Goal: Share content: Share content

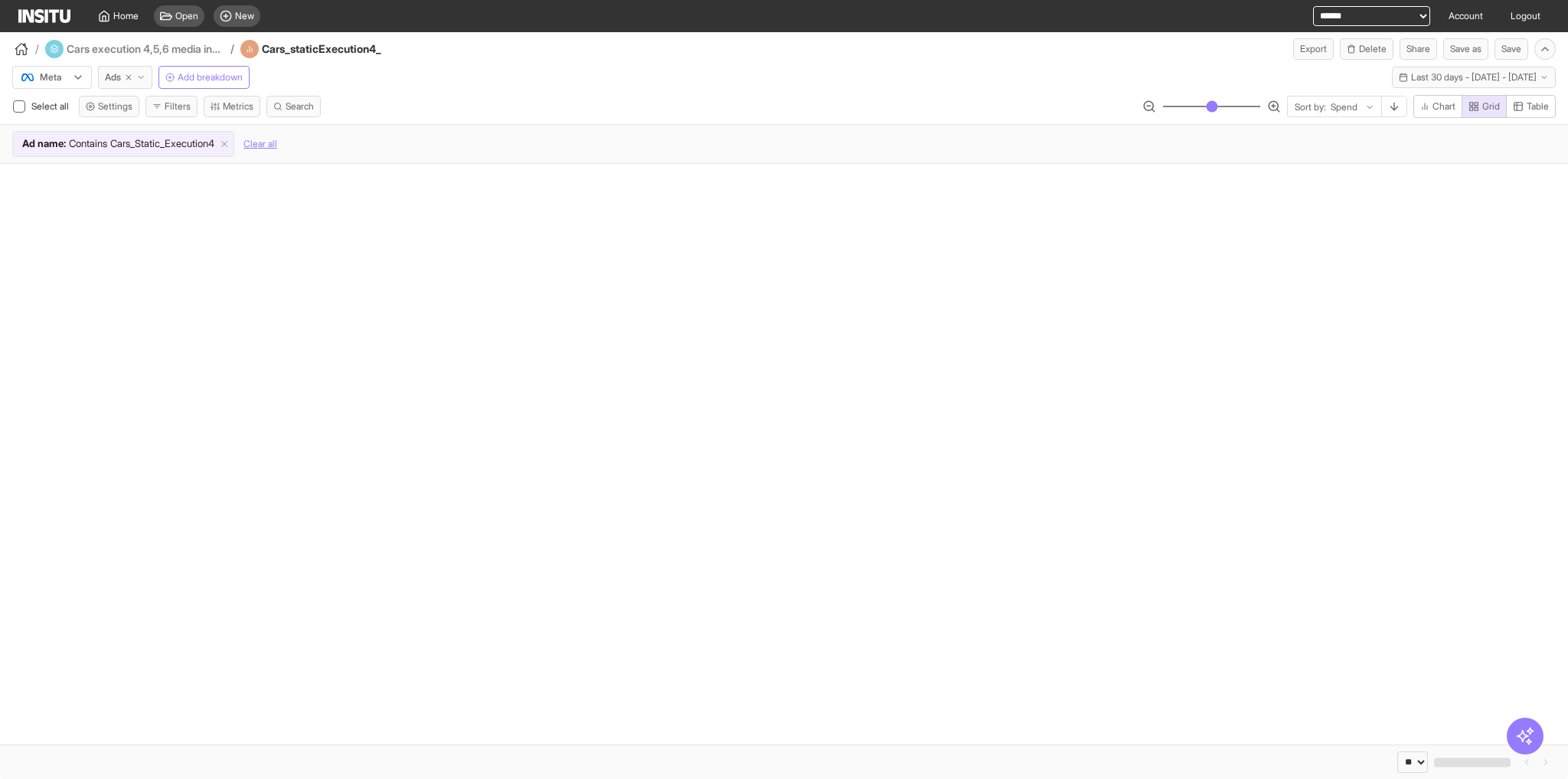
select select "**"
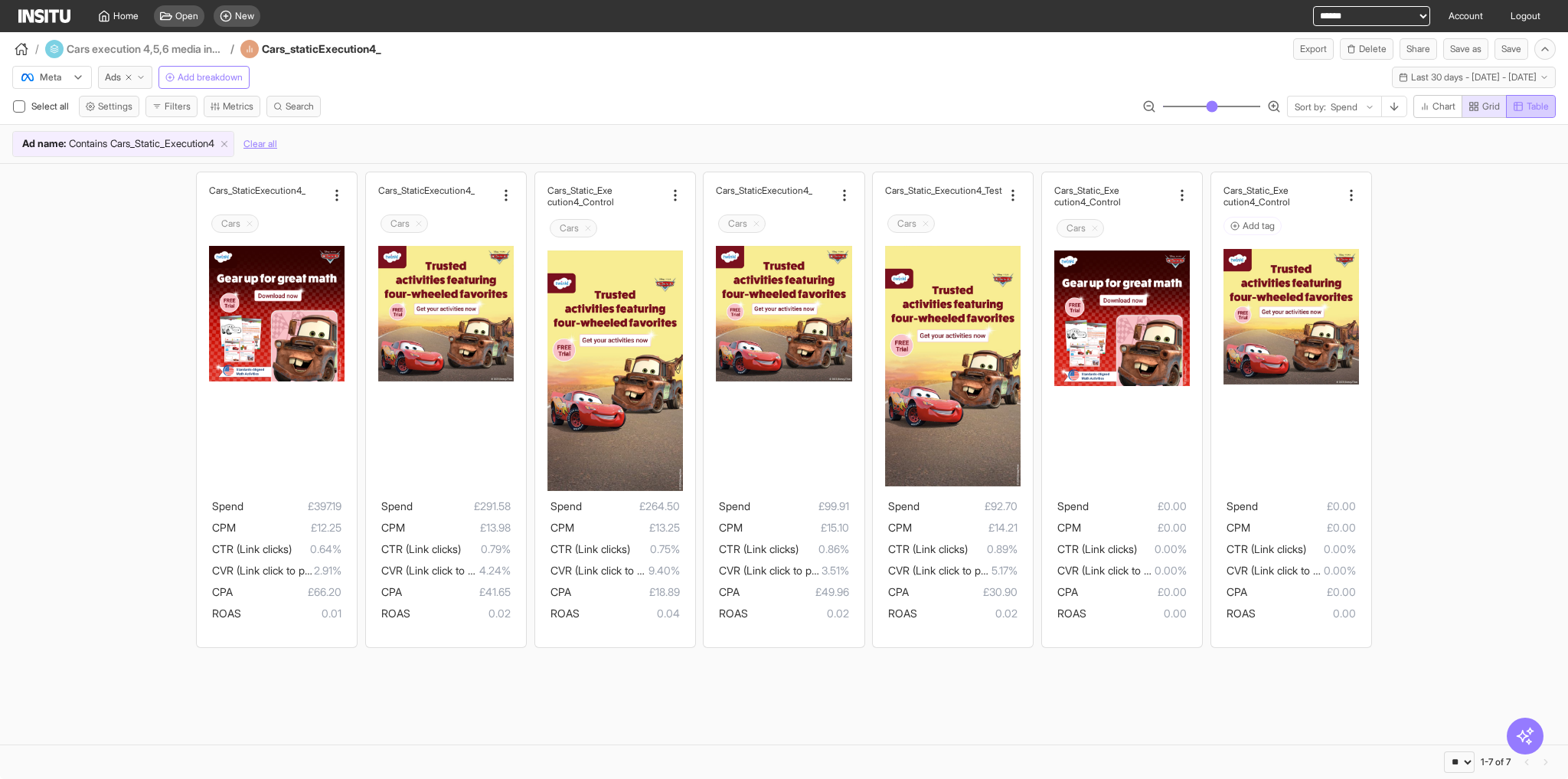
click at [1519, 106] on icon "button" at bounding box center [1517, 106] width 11 height 11
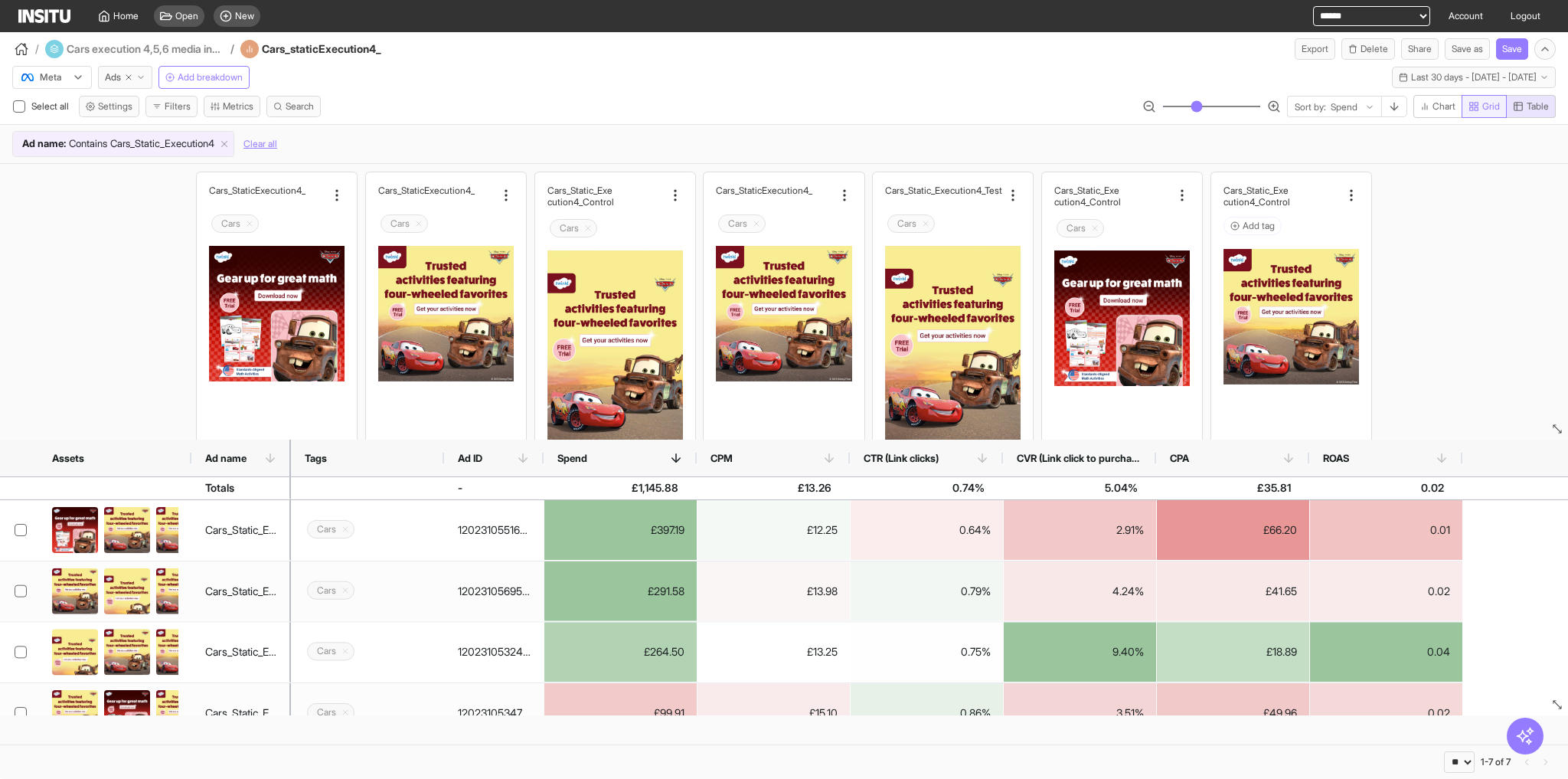
click at [1478, 104] on span "Grid" at bounding box center [1484, 106] width 31 height 13
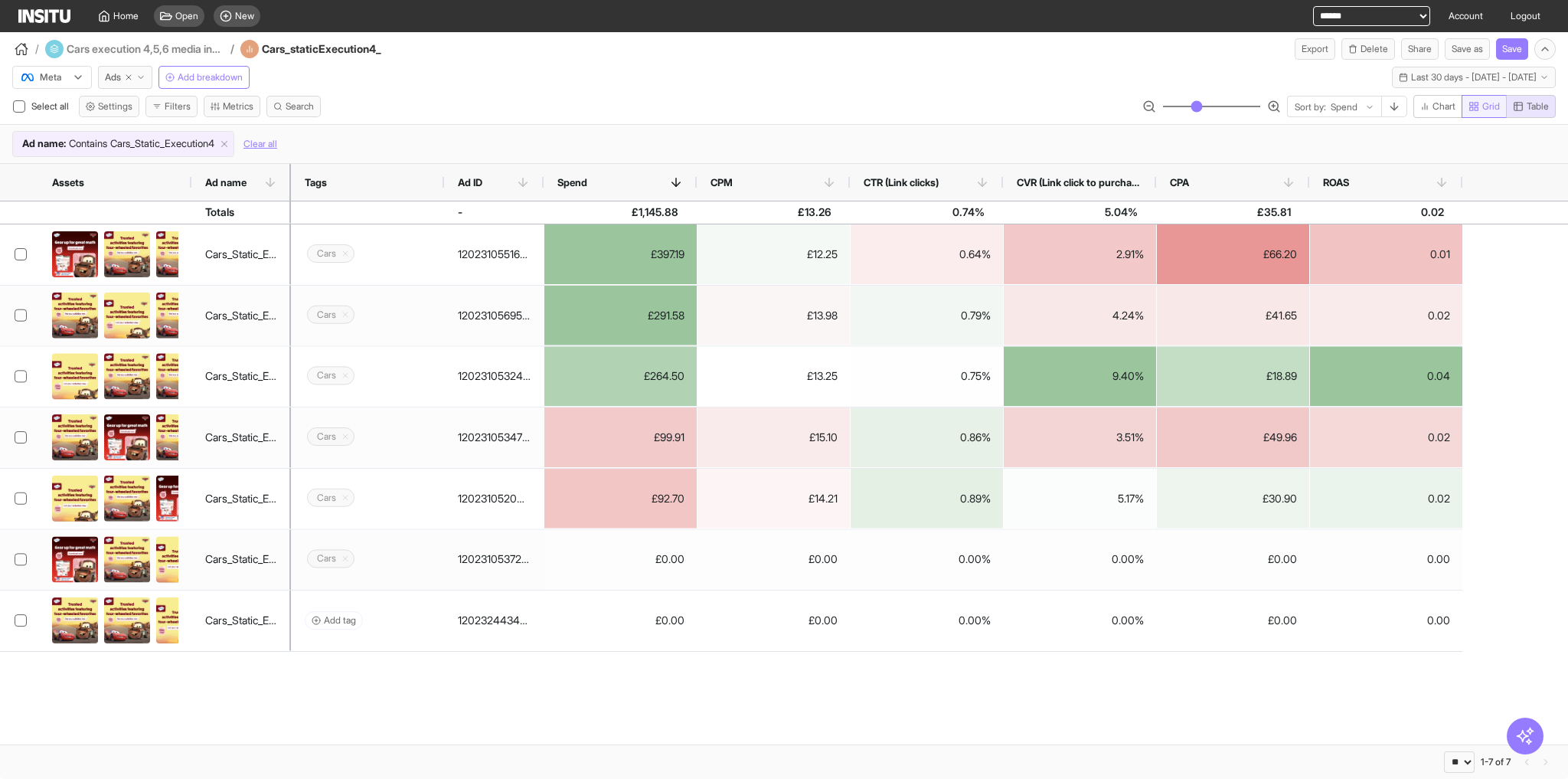
click at [1478, 103] on icon "button" at bounding box center [1473, 106] width 11 height 11
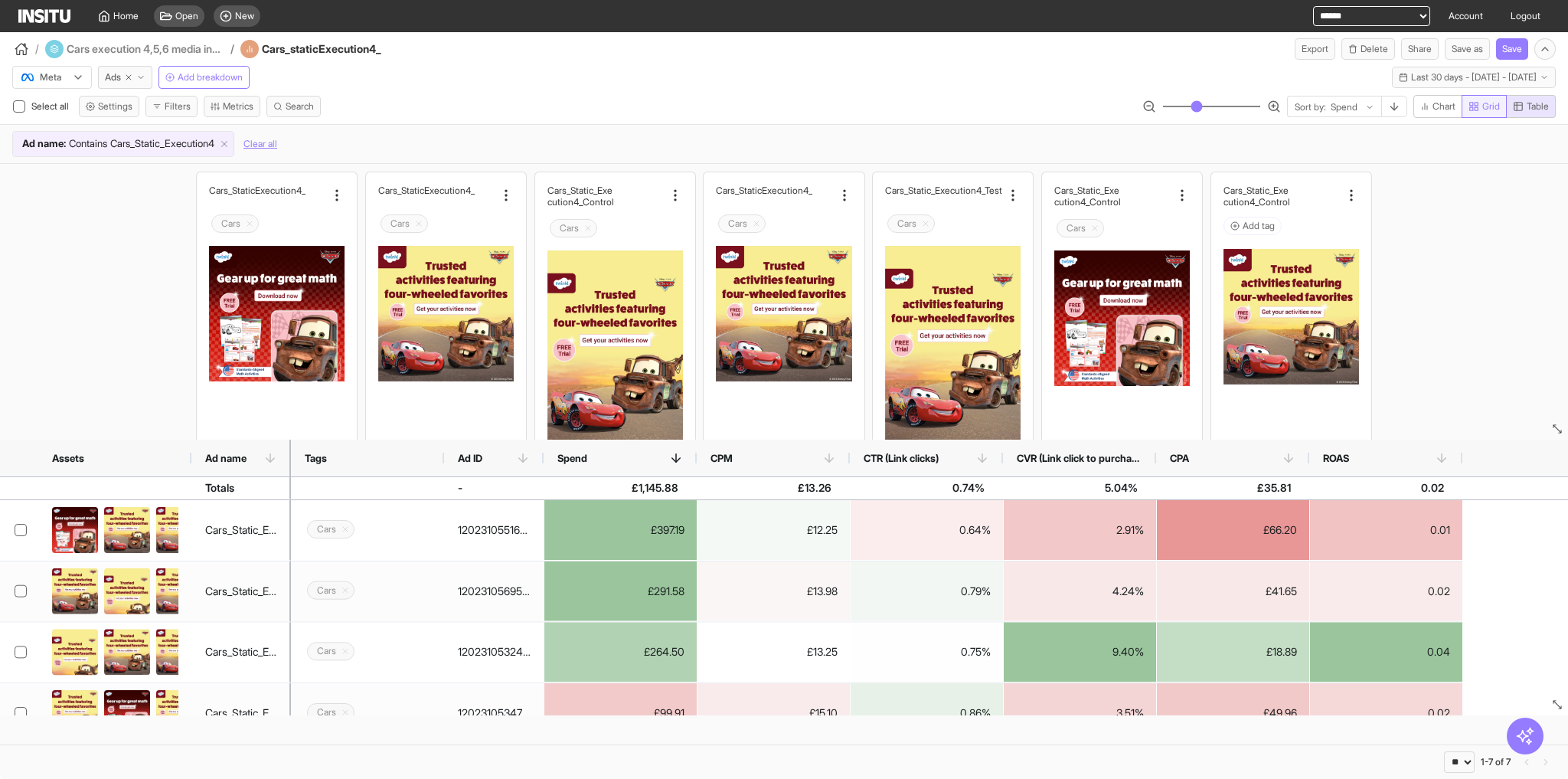
click at [1478, 103] on icon "button" at bounding box center [1473, 106] width 11 height 11
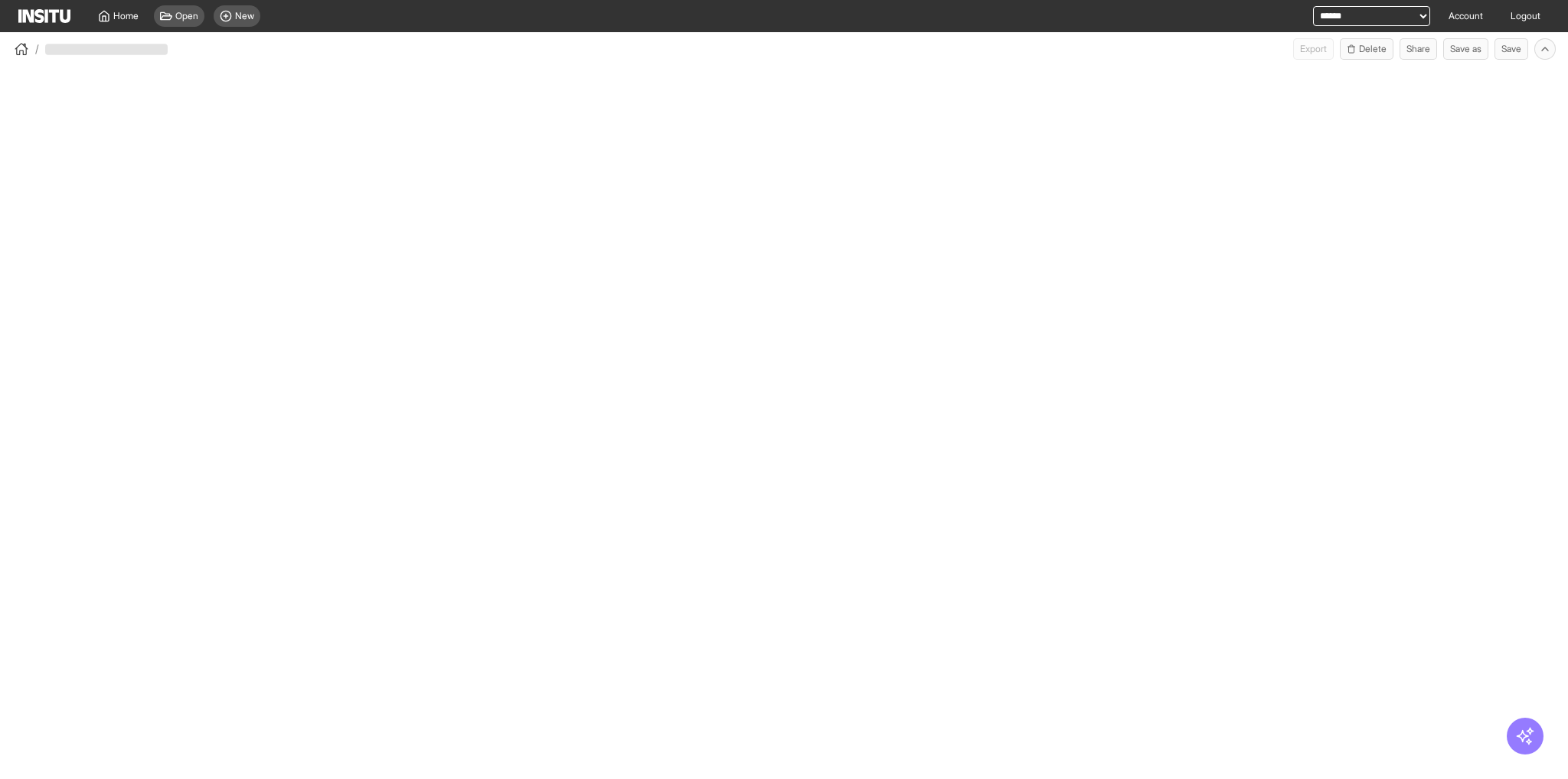
select select "**"
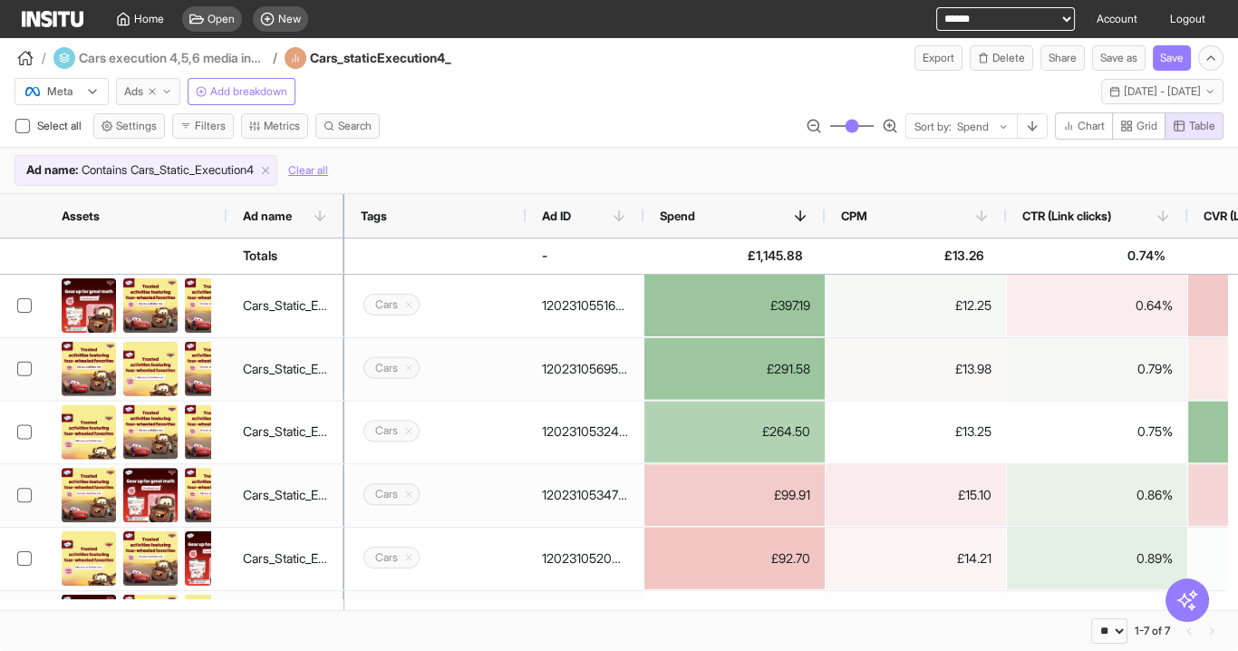
click at [153, 92] on line "button" at bounding box center [152, 91] width 5 height 5
select select "**"
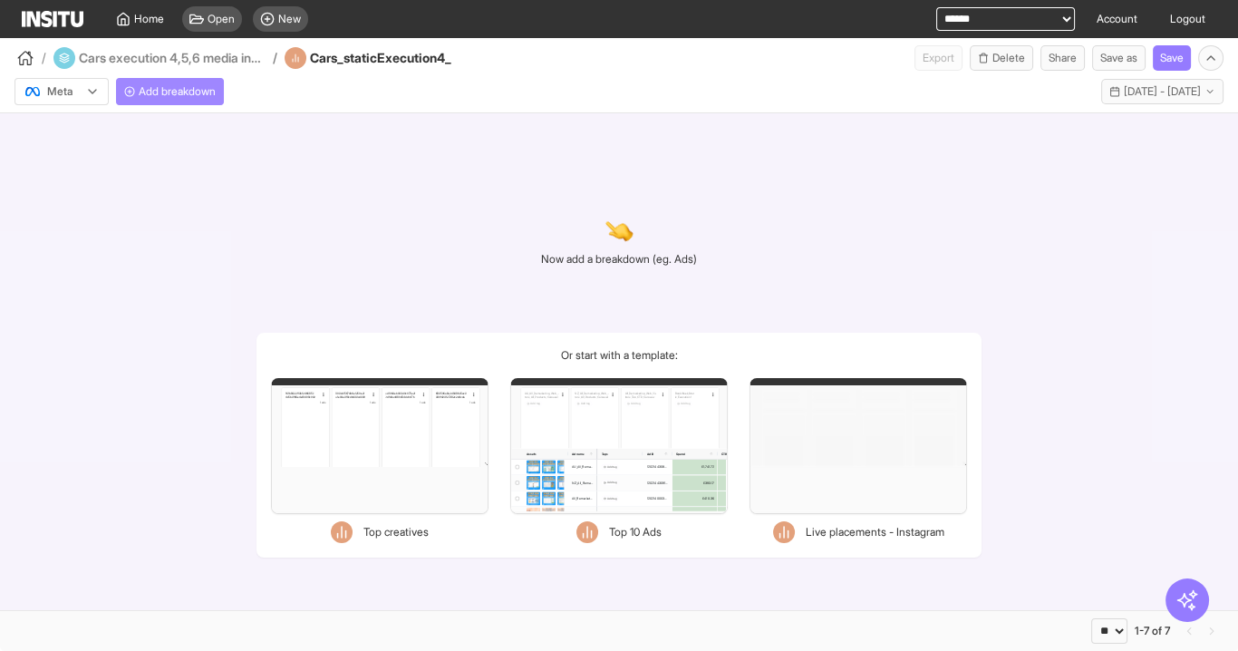
click at [175, 85] on span "Add breakdown" at bounding box center [177, 91] width 77 height 15
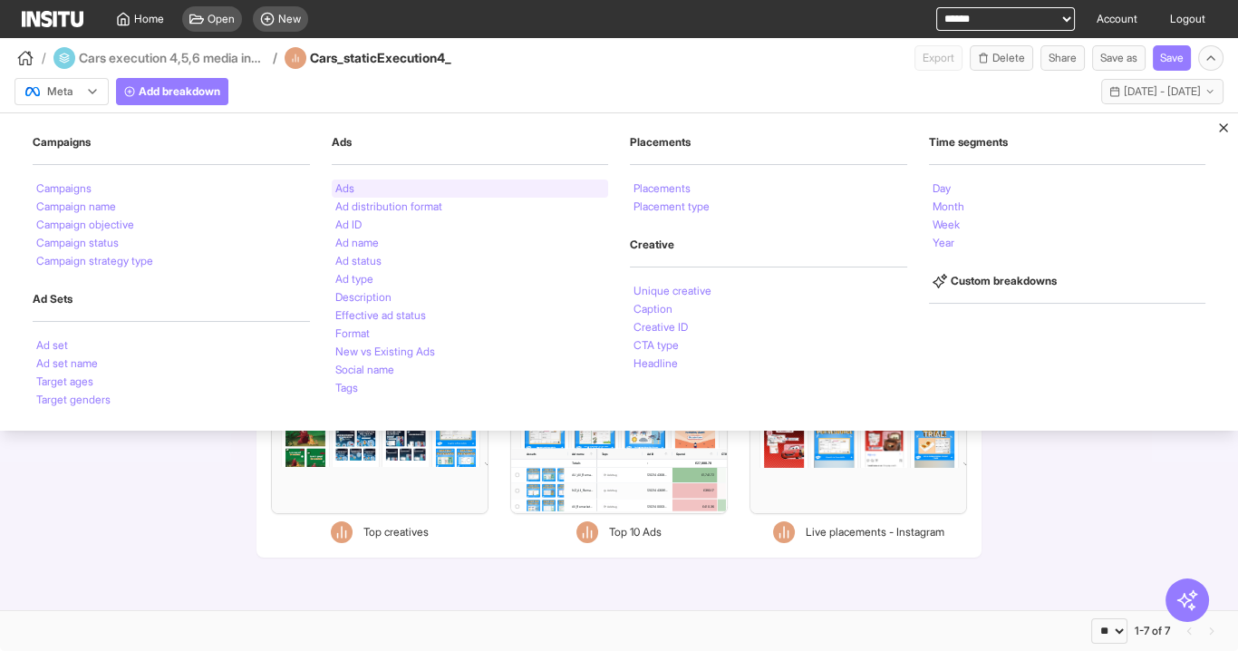
click at [354, 183] on div "Ads" at bounding box center [470, 188] width 277 height 18
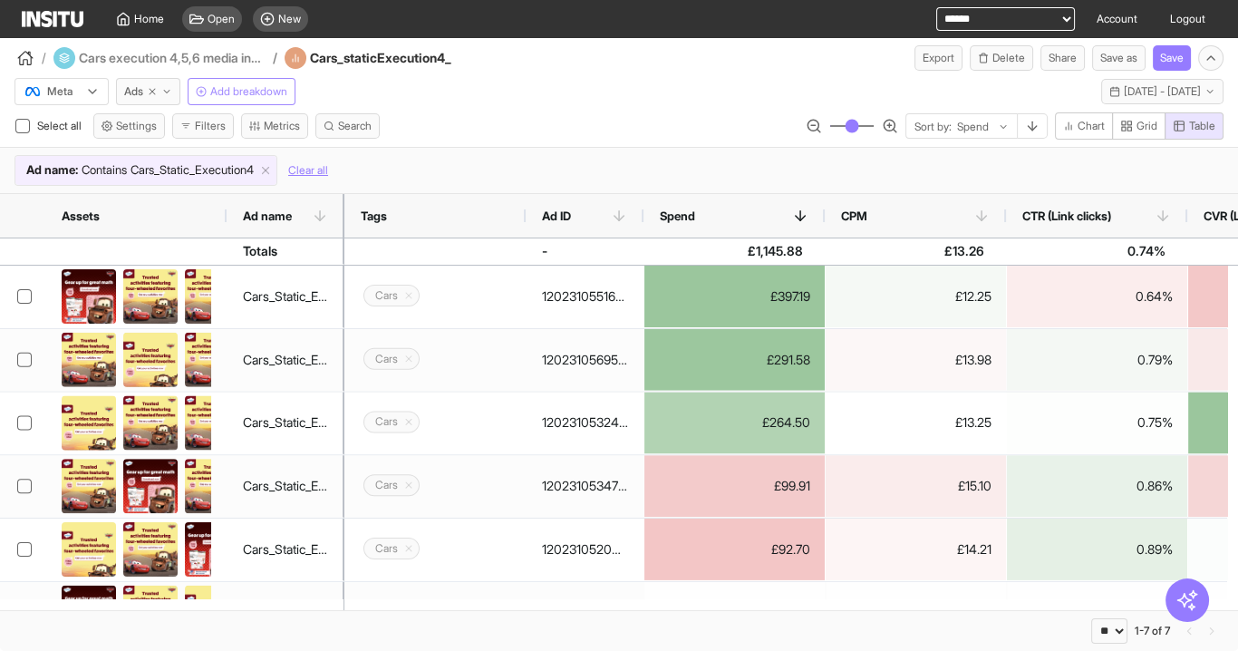
click at [239, 84] on span "Add breakdown" at bounding box center [248, 91] width 77 height 15
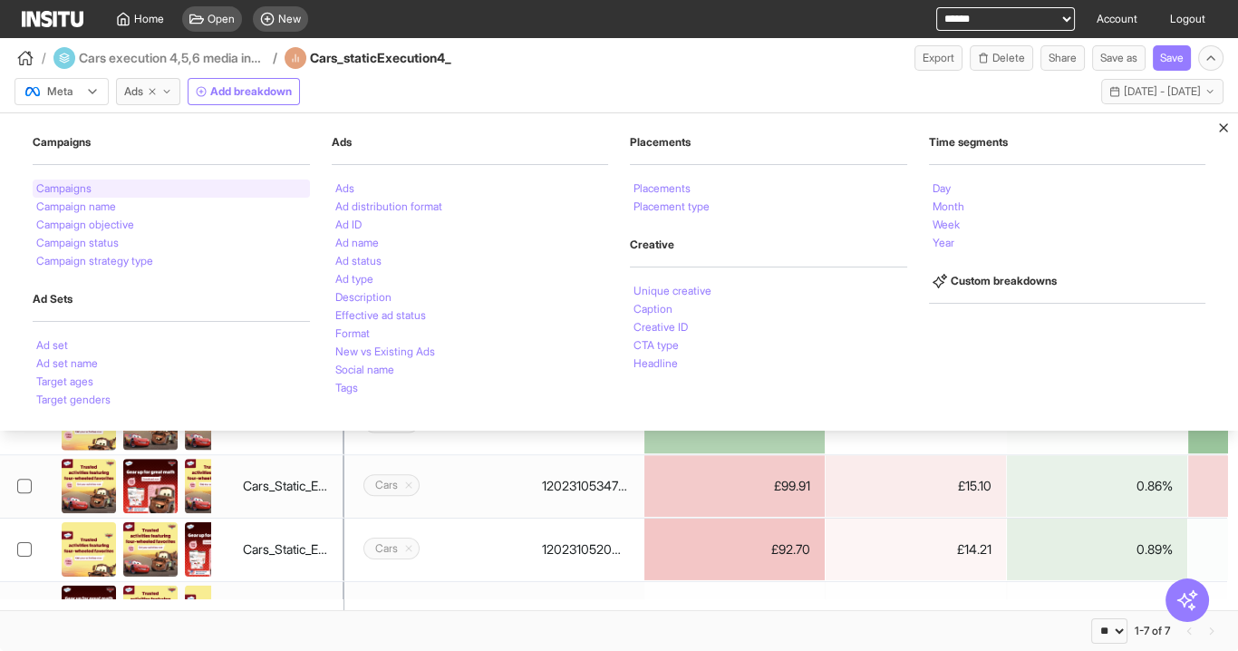
click at [127, 186] on div "Campaigns" at bounding box center [171, 188] width 277 height 18
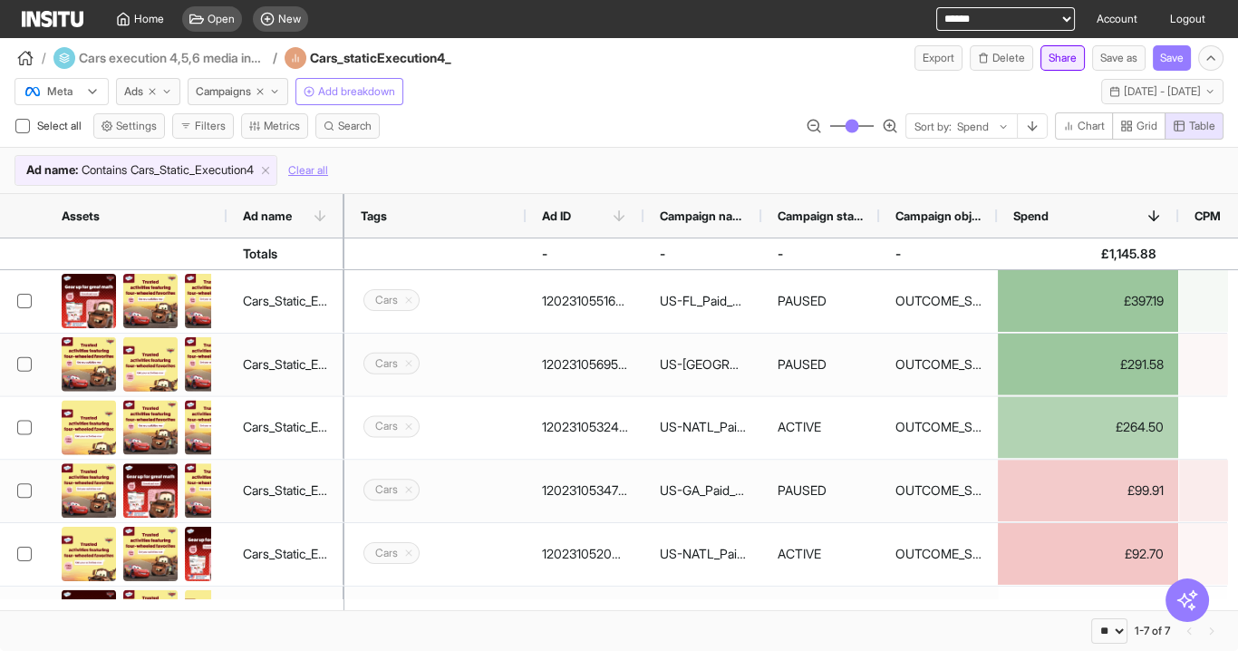
click at [1058, 63] on button "Share" at bounding box center [1063, 57] width 44 height 25
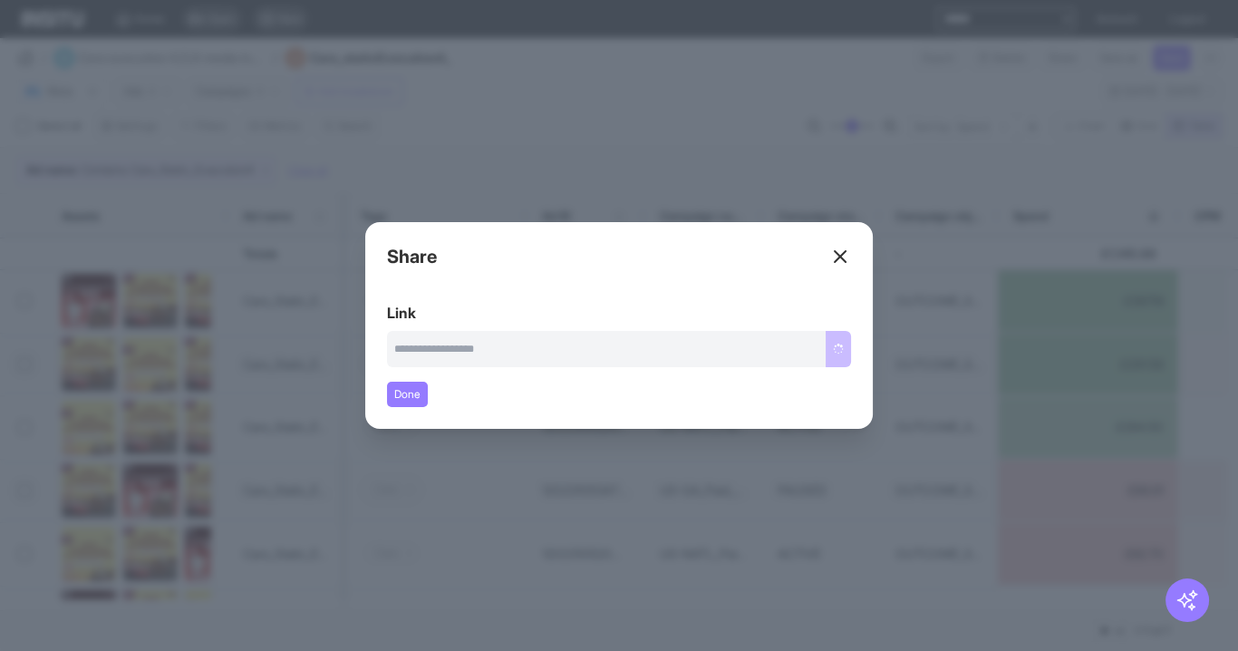
type input "**********"
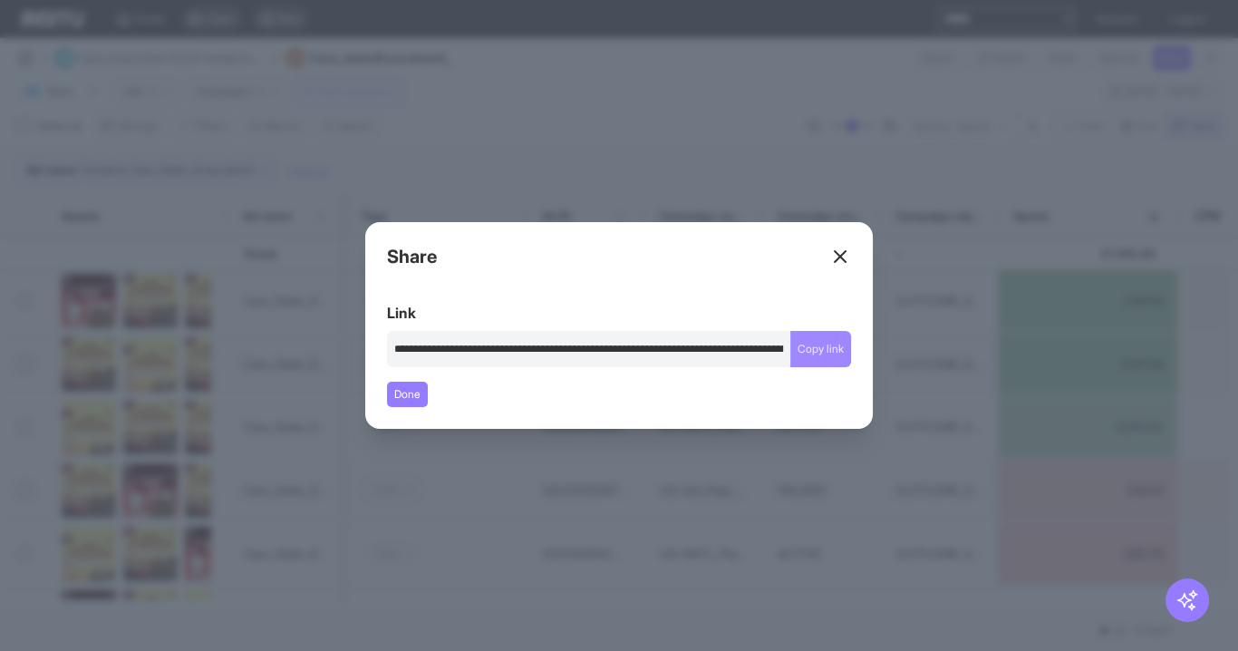
click at [836, 349] on button "Copy link" at bounding box center [821, 349] width 61 height 36
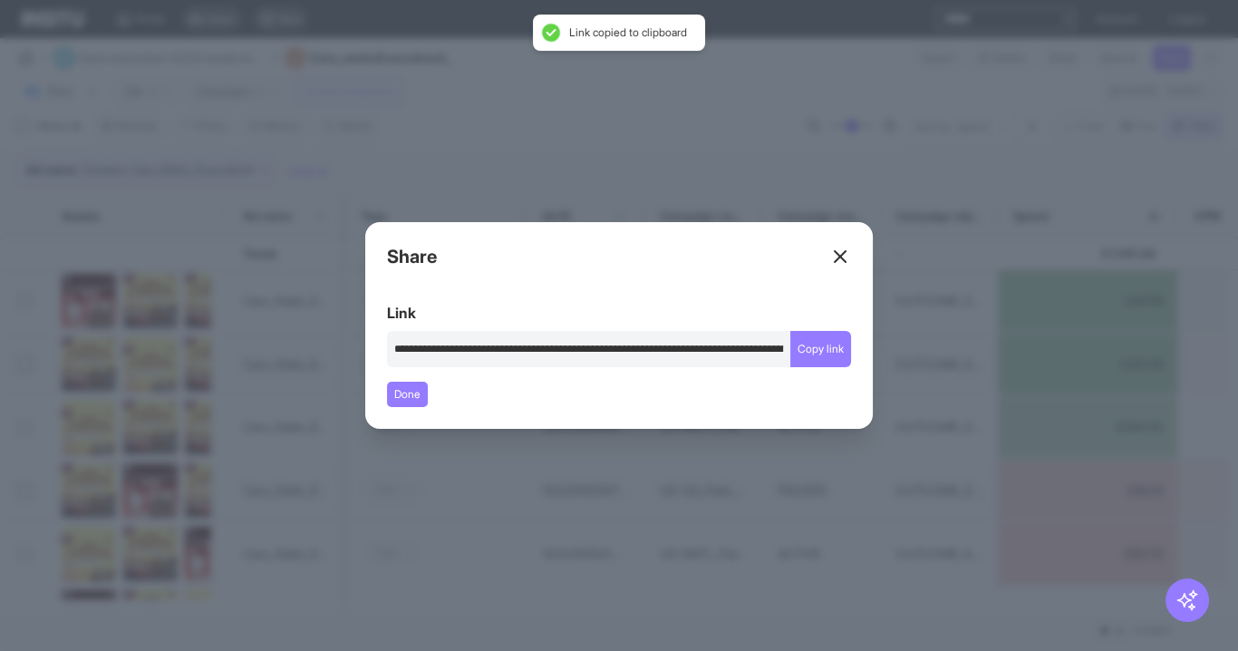
click at [584, 106] on div "Close overlay" at bounding box center [619, 325] width 1238 height 651
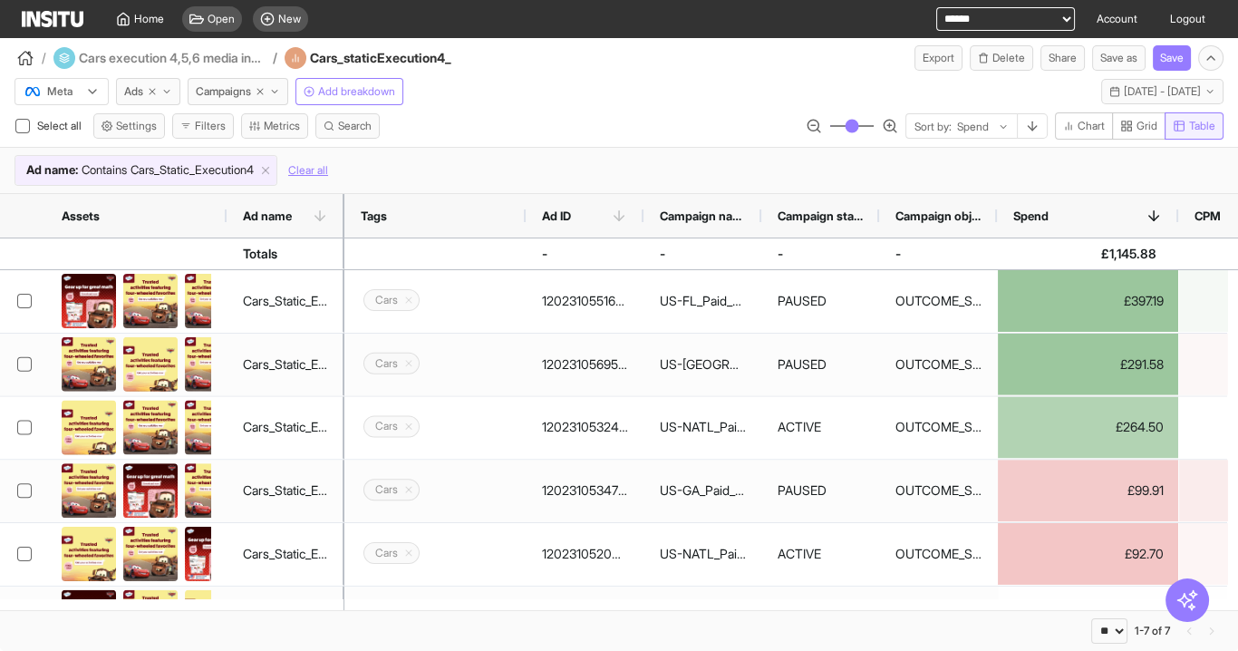
drag, startPoint x: 1120, startPoint y: 121, endPoint x: 1171, endPoint y: 131, distance: 51.7
click at [1122, 121] on rect "button" at bounding box center [1124, 123] width 4 height 4
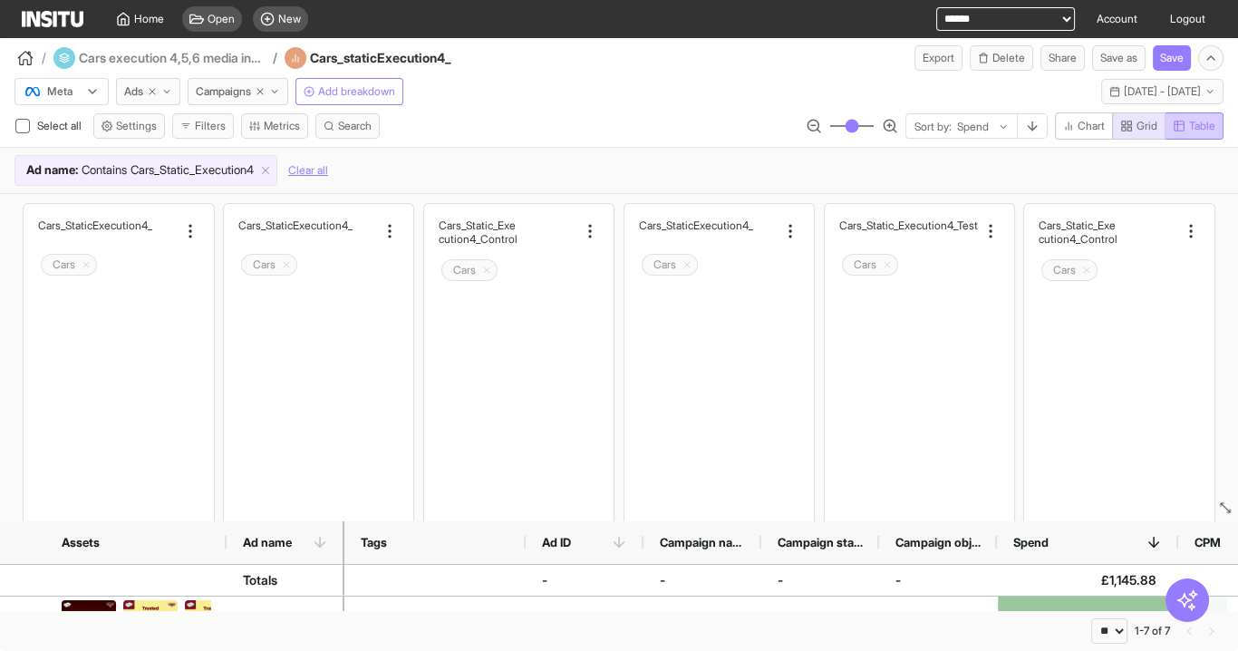
click at [1199, 121] on span "Table" at bounding box center [1202, 126] width 26 height 15
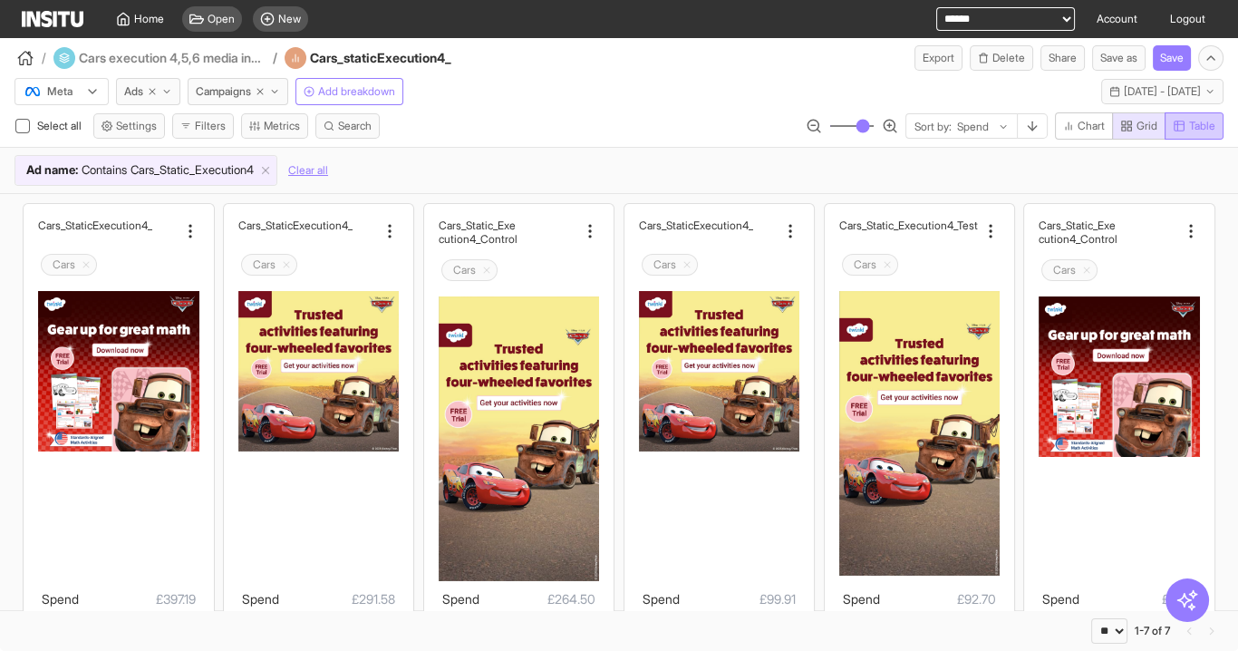
click at [1186, 127] on span "Table" at bounding box center [1194, 126] width 43 height 15
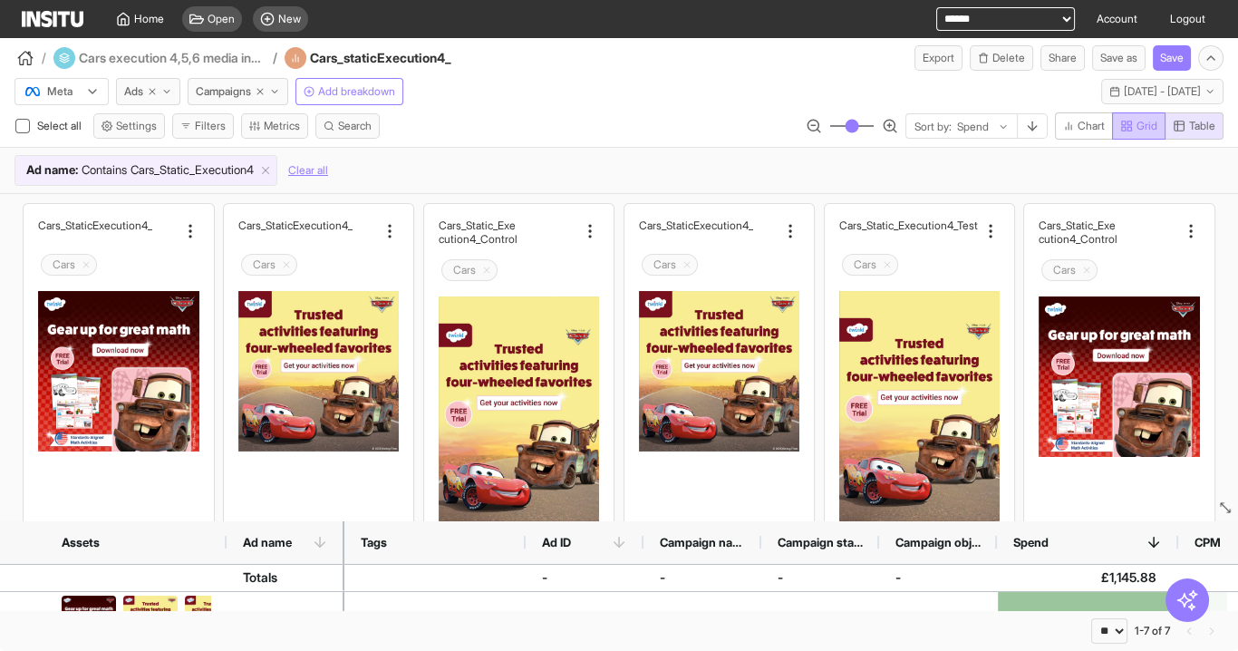
click at [1137, 128] on span "Grid" at bounding box center [1147, 126] width 21 height 15
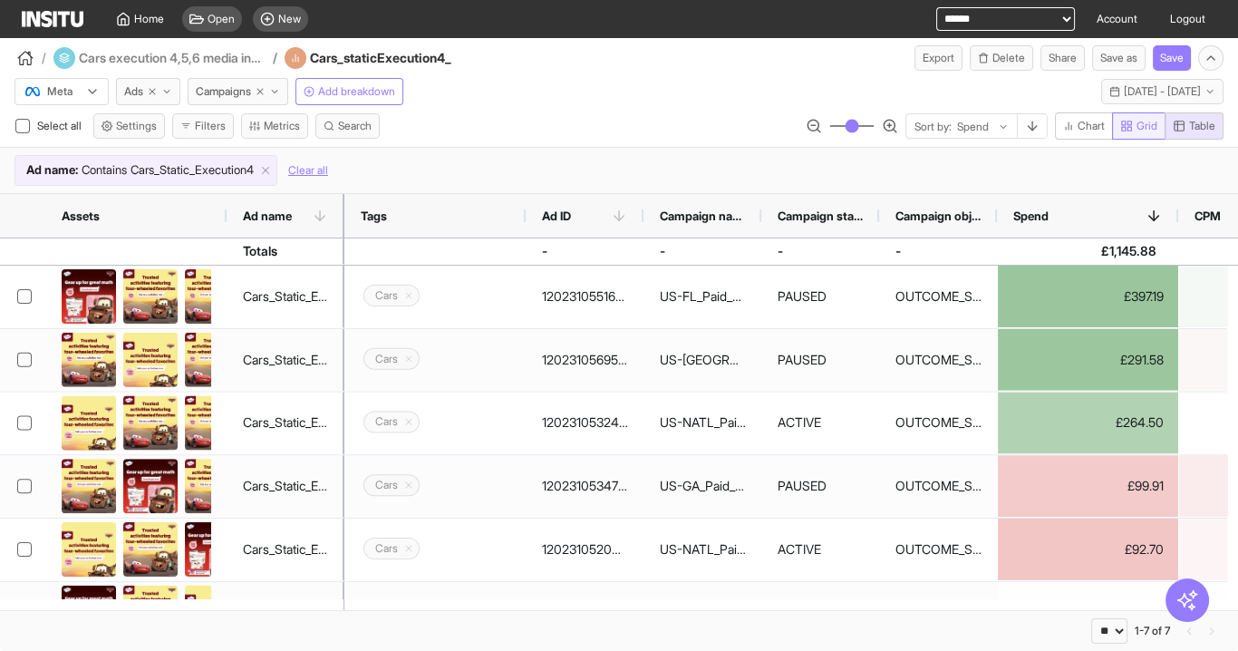
click at [1138, 128] on span "Grid" at bounding box center [1147, 126] width 21 height 15
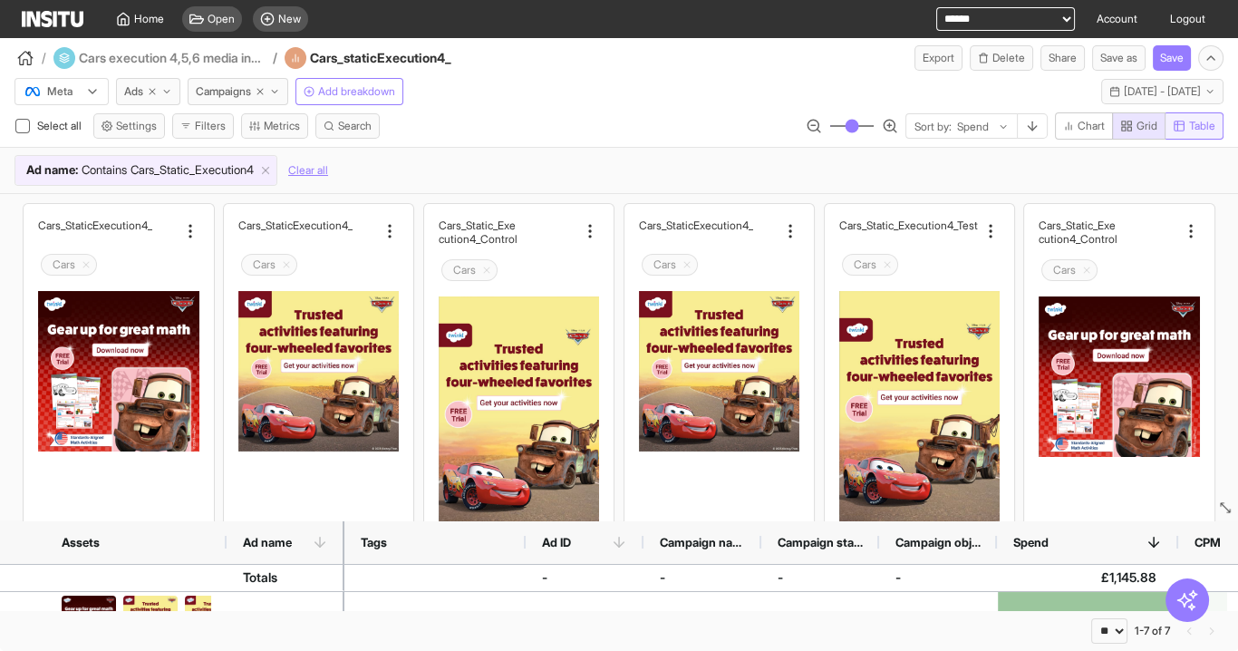
click at [1191, 134] on button "Table" at bounding box center [1195, 125] width 58 height 27
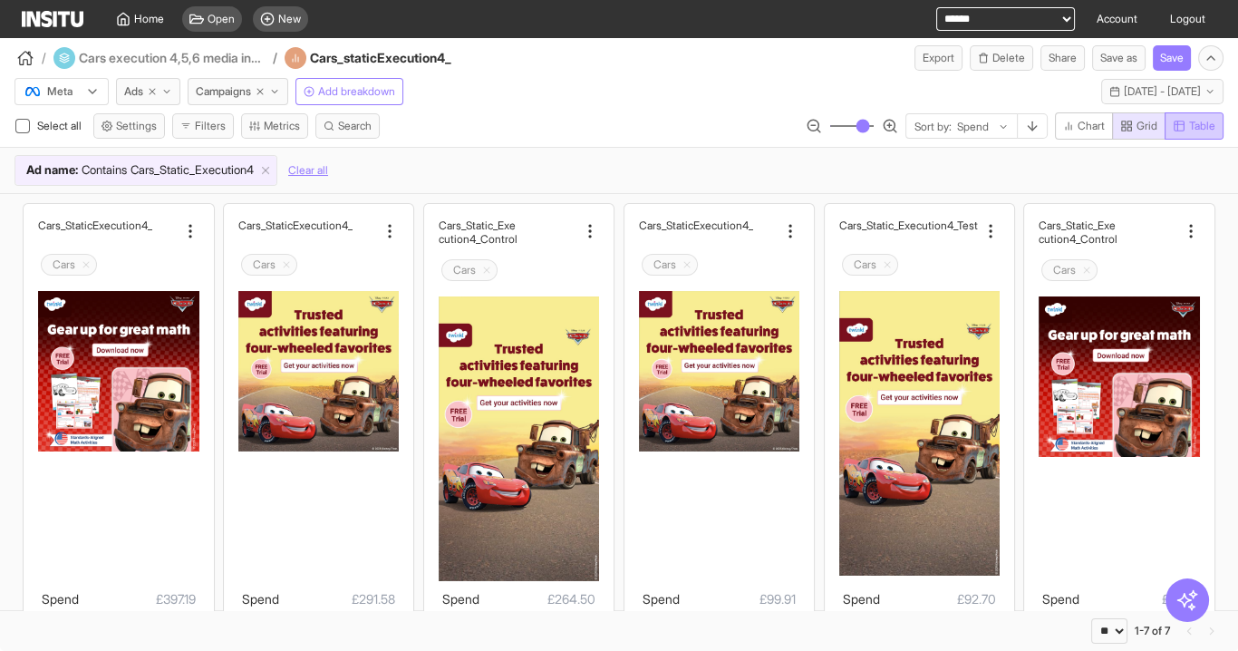
click at [1179, 131] on button "Table" at bounding box center [1194, 125] width 59 height 27
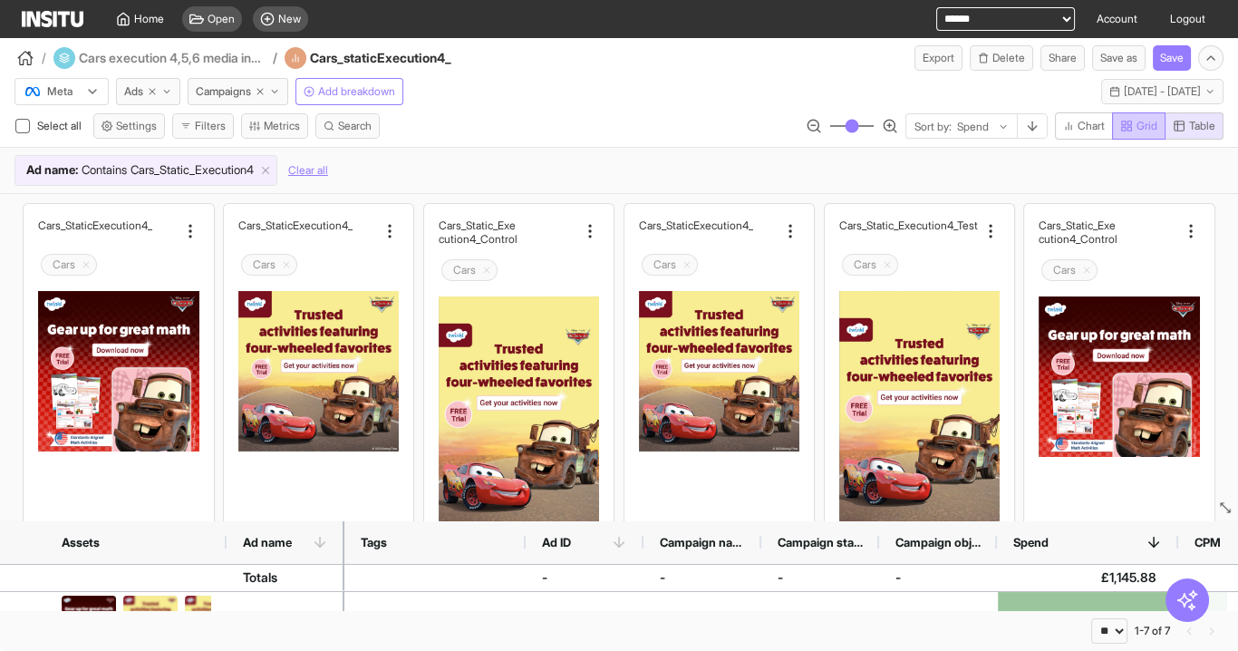
click at [1140, 125] on span "Grid" at bounding box center [1147, 126] width 21 height 15
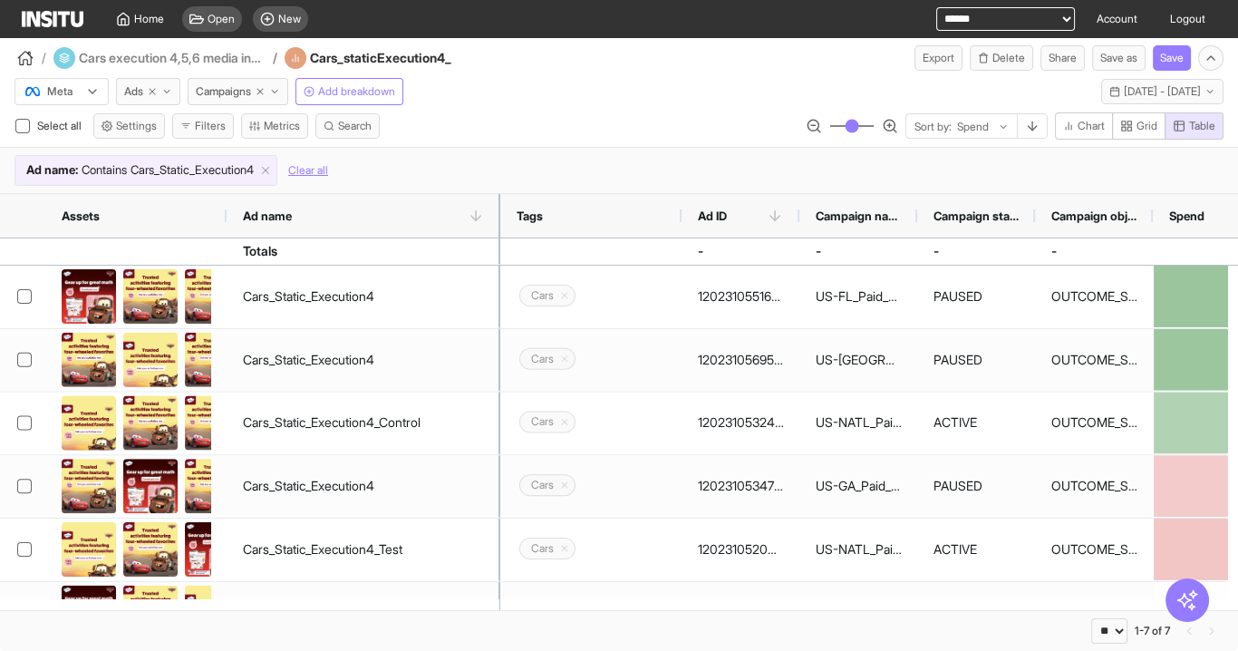
drag, startPoint x: 341, startPoint y: 207, endPoint x: 506, endPoint y: 221, distance: 165.6
click at [504, 221] on div at bounding box center [500, 216] width 7 height 44
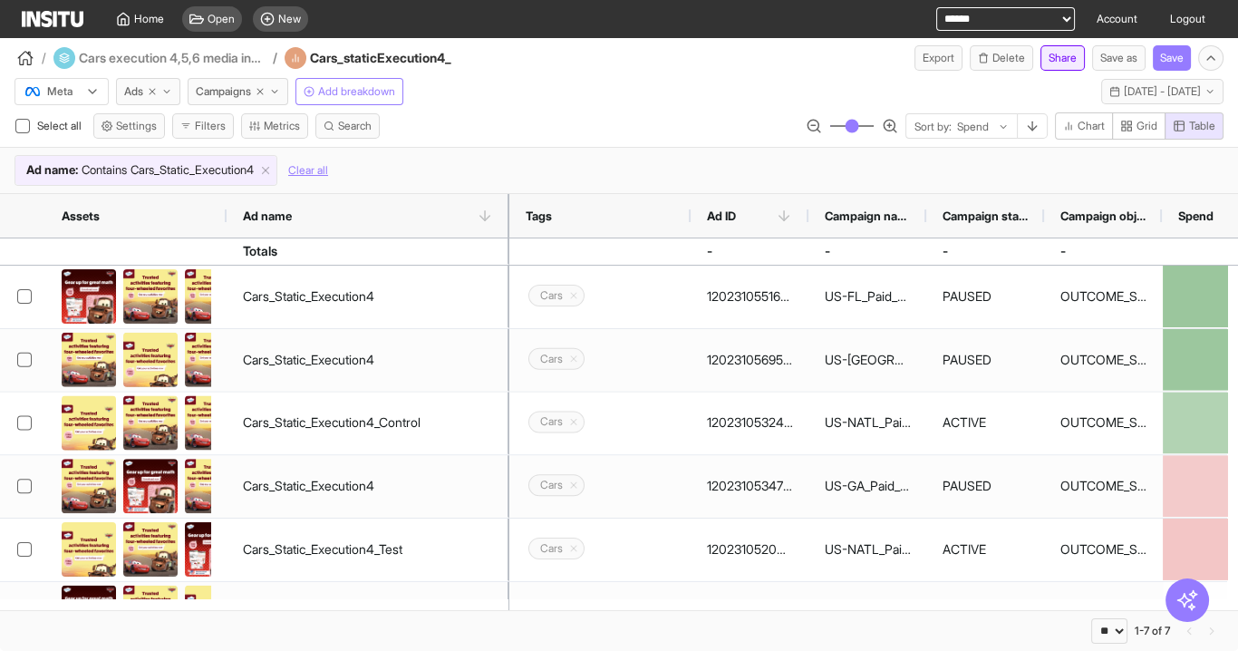
click at [1058, 57] on button "Share" at bounding box center [1063, 57] width 44 height 25
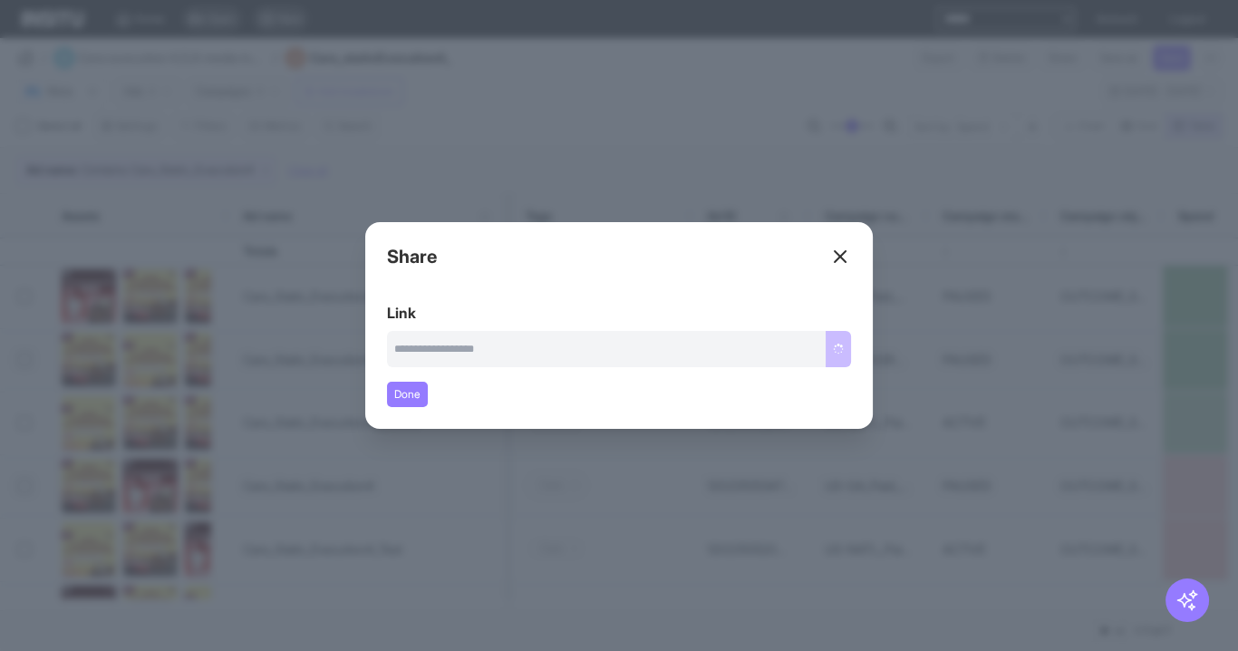
type input "**********"
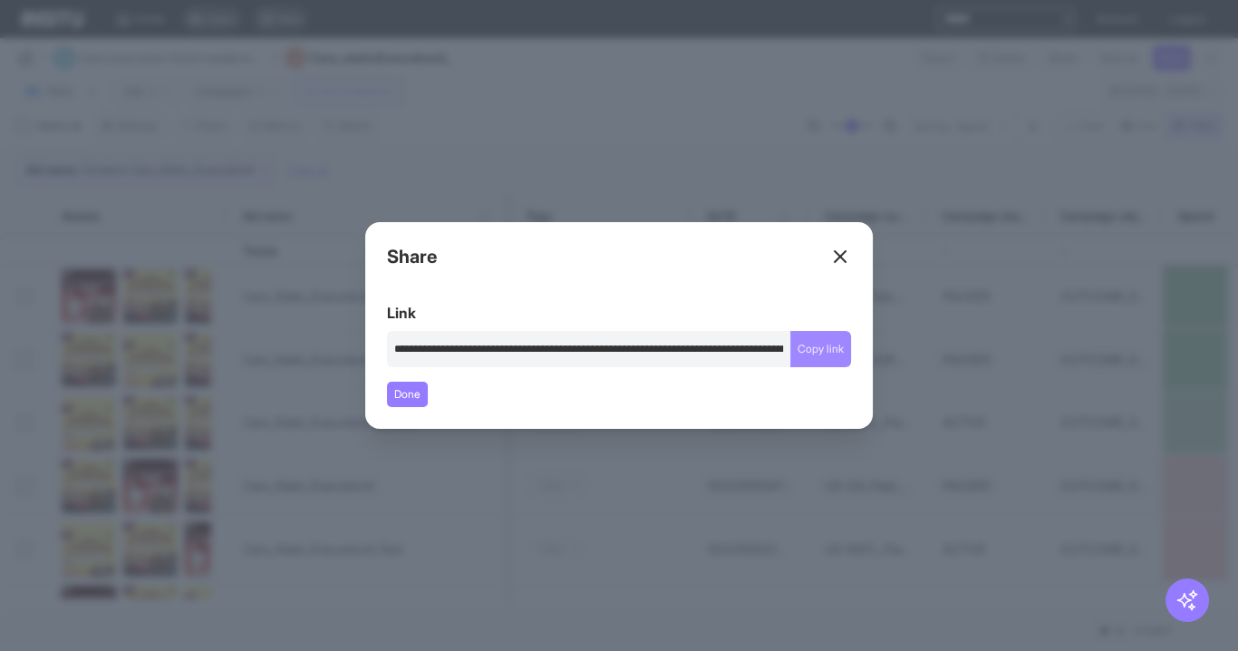
click at [832, 353] on button "Copy link" at bounding box center [821, 349] width 61 height 36
click at [836, 262] on icon at bounding box center [840, 257] width 22 height 22
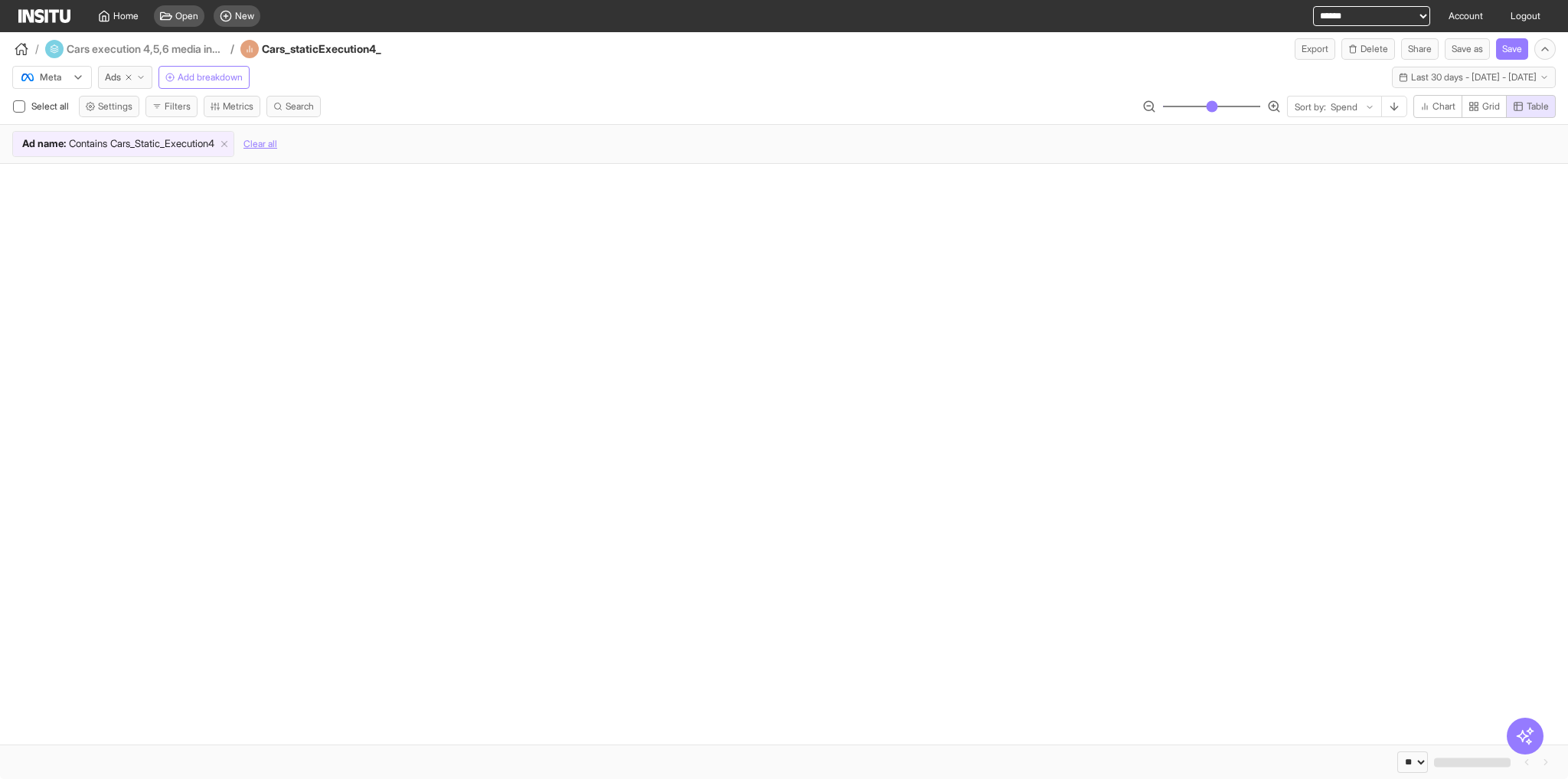
select select "**"
